Goal: Information Seeking & Learning: Learn about a topic

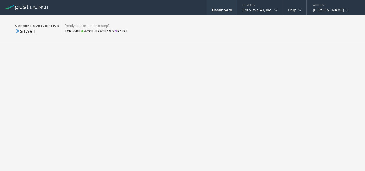
click at [230, 11] on div "Dashboard" at bounding box center [222, 12] width 20 height 8
click at [255, 3] on div "Company" at bounding box center [259, 4] width 45 height 8
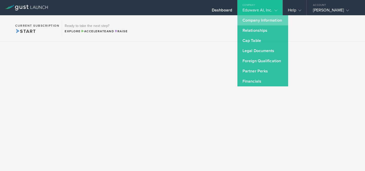
click at [256, 20] on link "Company Information" at bounding box center [262, 20] width 51 height 10
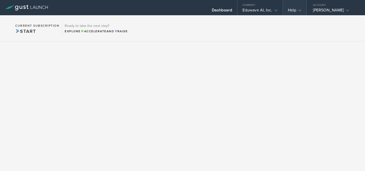
click at [293, 13] on div "Help" at bounding box center [294, 12] width 13 height 8
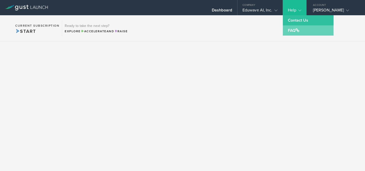
click at [292, 30] on link "FAQ" at bounding box center [307, 30] width 51 height 10
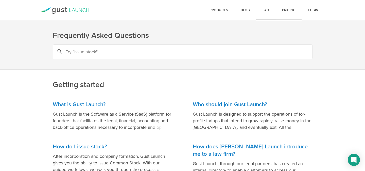
click at [291, 11] on link "Pricing" at bounding box center [288, 10] width 26 height 20
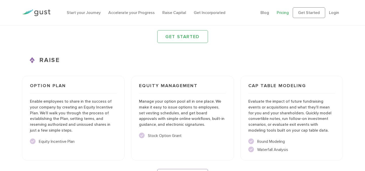
scroll to position [660, 0]
